Goal: Check status: Check status

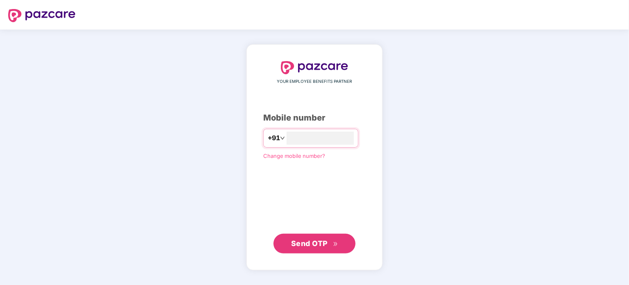
type input "**********"
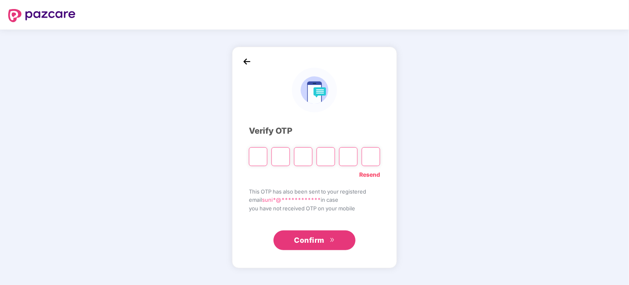
type input "*"
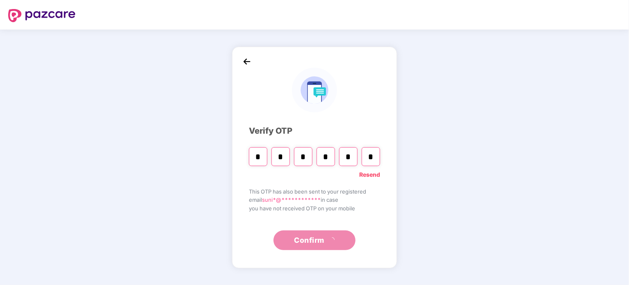
type input "*"
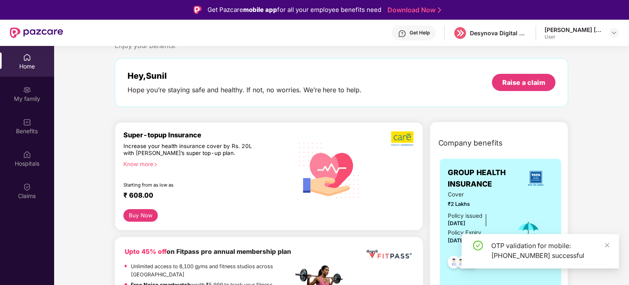
scroll to position [41, 0]
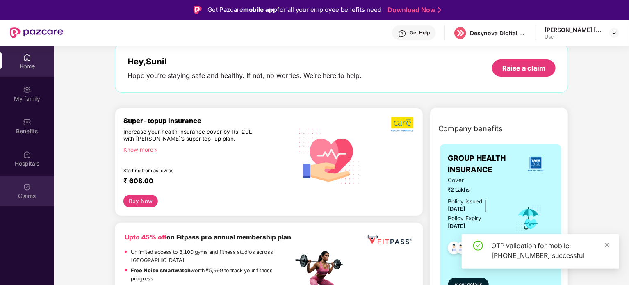
click at [41, 184] on div "Claims" at bounding box center [27, 190] width 54 height 31
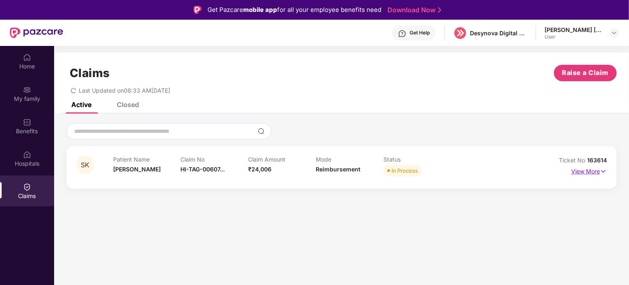
click at [587, 174] on p "View More" at bounding box center [589, 170] width 36 height 11
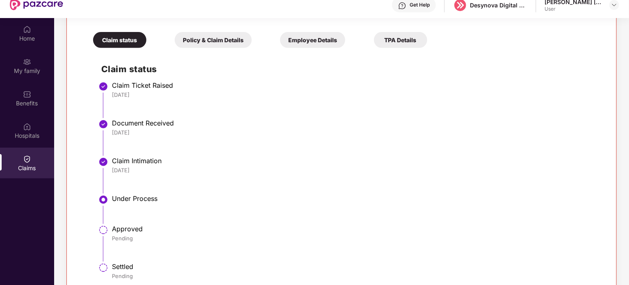
scroll to position [41, 0]
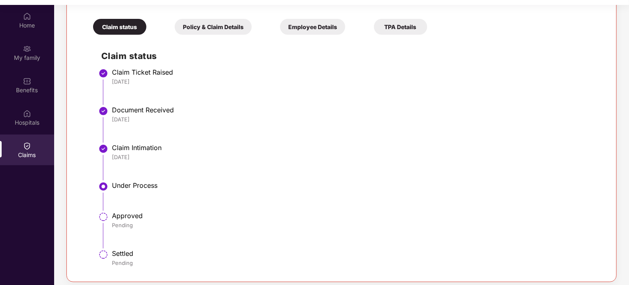
click at [221, 30] on div "Policy & Claim Details" at bounding box center [213, 27] width 77 height 16
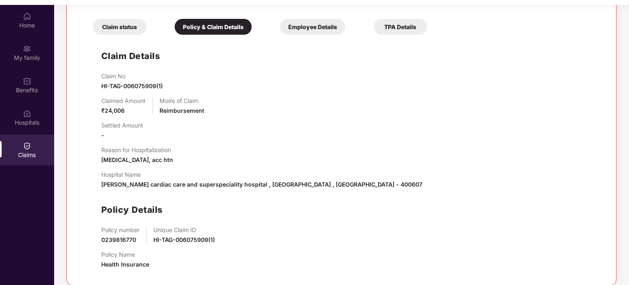
click at [119, 27] on div "Claim status" at bounding box center [119, 27] width 53 height 16
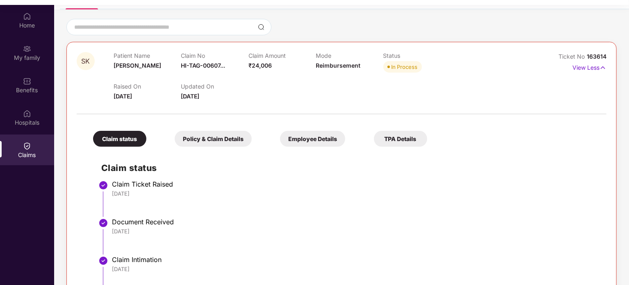
scroll to position [0, 0]
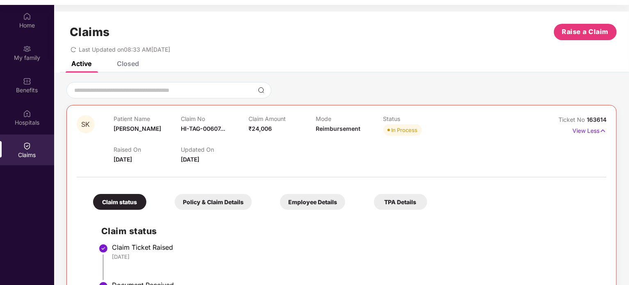
click at [134, 65] on div "Closed" at bounding box center [128, 63] width 22 height 8
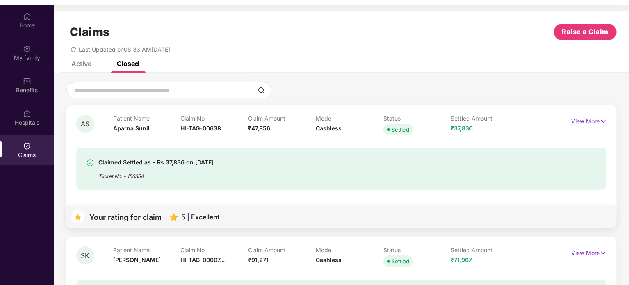
click at [83, 66] on div "Active" at bounding box center [81, 63] width 20 height 8
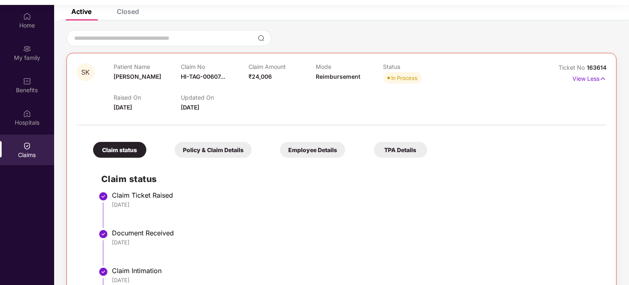
scroll to position [93, 0]
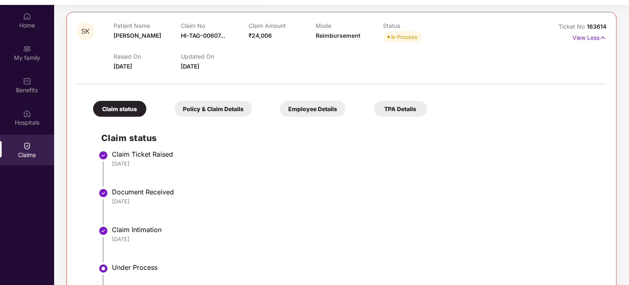
click at [454, 200] on div "[DATE]" at bounding box center [355, 201] width 486 height 7
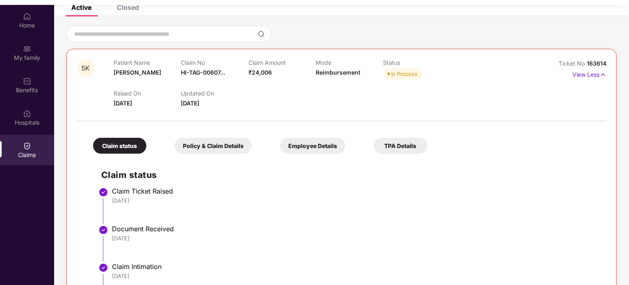
scroll to position [52, 0]
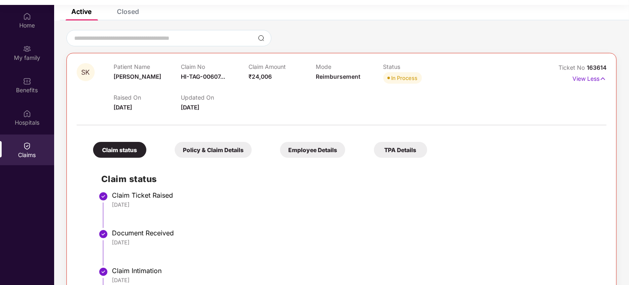
drag, startPoint x: 224, startPoint y: 111, endPoint x: 113, endPoint y: 68, distance: 119.3
click at [113, 68] on div "SK Patient Name [PERSON_NAME] Claim No HI-TAG-00607... Claim Amount ₹24,006 Mod…" at bounding box center [297, 87] width 441 height 49
click at [227, 105] on div "Updated On [DATE]" at bounding box center [214, 103] width 67 height 18
drag, startPoint x: 223, startPoint y: 107, endPoint x: 113, endPoint y: 70, distance: 116.3
click at [113, 70] on div "SK Patient Name [PERSON_NAME] Claim No HI-TAG-00607... Claim Amount ₹24,006 Mod…" at bounding box center [297, 87] width 441 height 49
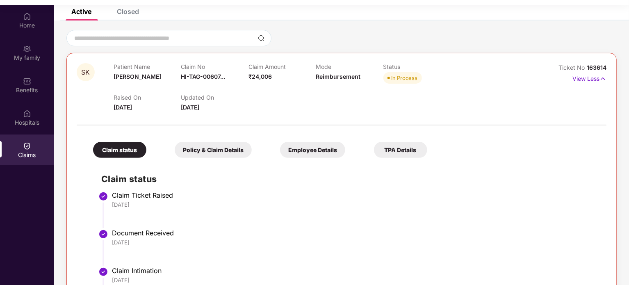
click at [231, 114] on div at bounding box center [342, 120] width 530 height 17
drag, startPoint x: 222, startPoint y: 108, endPoint x: 114, endPoint y: 68, distance: 114.9
click at [114, 68] on div "Patient Name [PERSON_NAME] Claim No HI-TAG-00607... Claim Amount ₹24,006 Mode R…" at bounding box center [316, 87] width 405 height 49
click at [230, 106] on div "Updated On [DATE]" at bounding box center [214, 103] width 67 height 18
drag, startPoint x: 218, startPoint y: 108, endPoint x: 111, endPoint y: 66, distance: 115.2
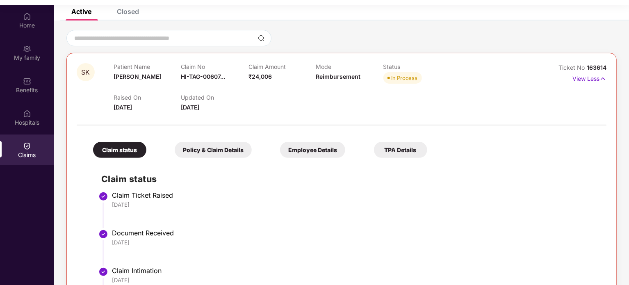
click at [111, 66] on div "SK Patient Name [PERSON_NAME] Claim No HI-TAG-00607... Claim Amount ₹24,006 Mod…" at bounding box center [297, 87] width 441 height 49
click at [213, 224] on li "Claim Ticket Raised [DATE]" at bounding box center [349, 213] width 497 height 38
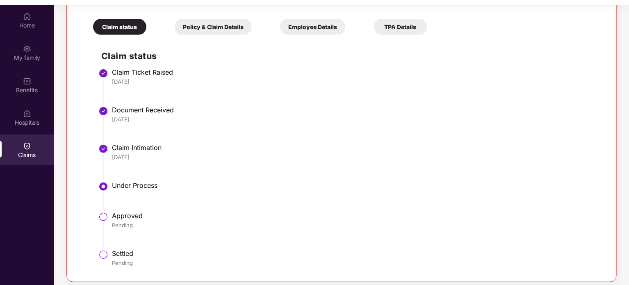
scroll to position [46, 0]
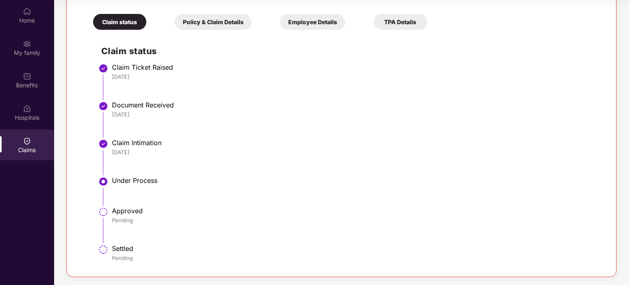
click at [372, 160] on li "Claim Intimation [DATE]" at bounding box center [349, 160] width 497 height 38
click at [228, 18] on div "Policy & Claim Details" at bounding box center [213, 22] width 77 height 16
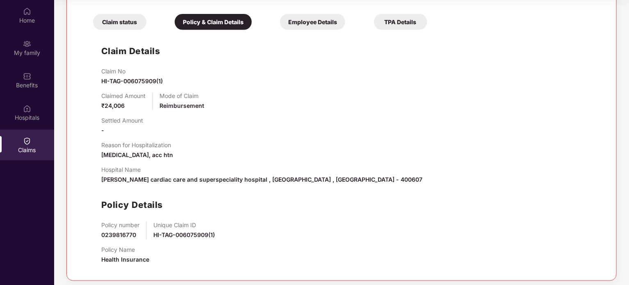
click at [321, 24] on div "Employee Details" at bounding box center [312, 22] width 65 height 16
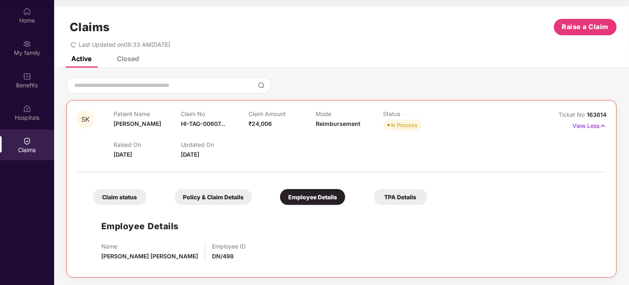
scroll to position [0, 0]
click at [112, 194] on div "Claim status" at bounding box center [119, 197] width 53 height 16
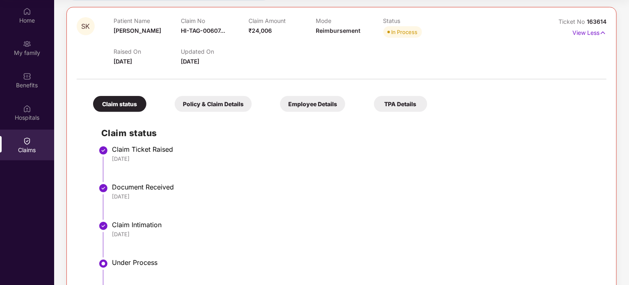
scroll to position [0, 0]
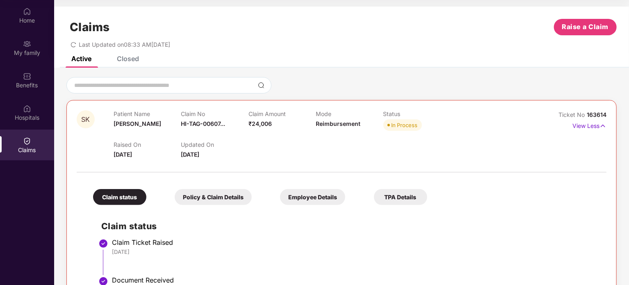
click at [122, 58] on div "Closed" at bounding box center [128, 59] width 22 height 8
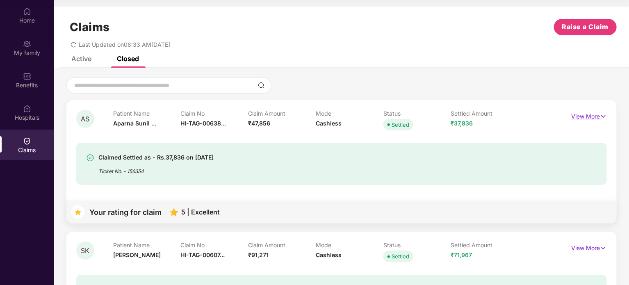
click at [579, 118] on p "View More" at bounding box center [589, 115] width 36 height 11
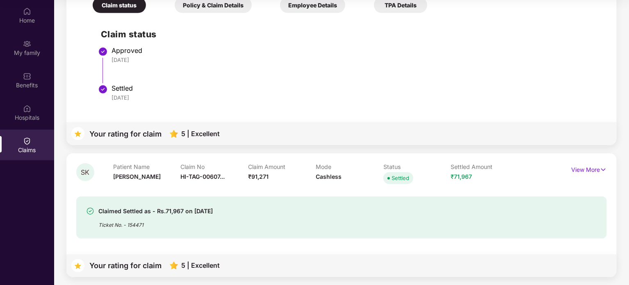
scroll to position [80, 0]
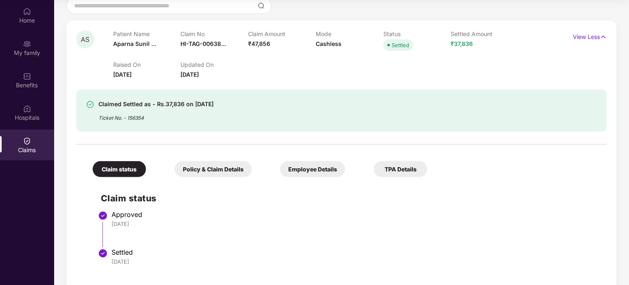
click at [156, 127] on div "Claimed Settled as - Rs.37,836 on [DATE] Ticket No. - 156354" at bounding box center [341, 110] width 530 height 42
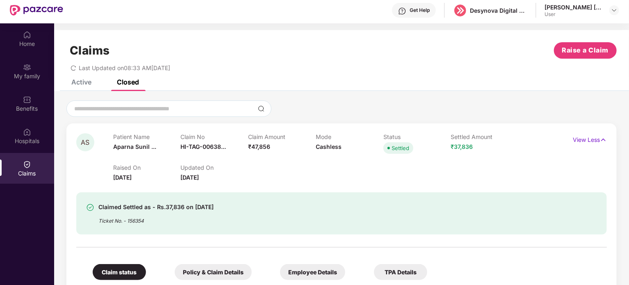
scroll to position [0, 0]
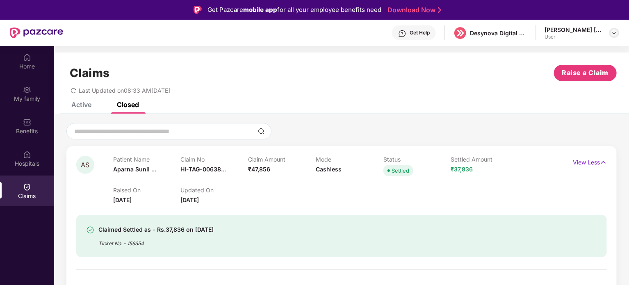
click at [614, 31] on img at bounding box center [614, 33] width 7 height 7
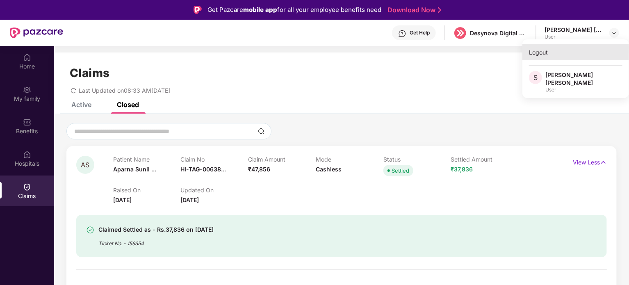
click at [531, 52] on div "Logout" at bounding box center [575, 52] width 107 height 16
